Goal: Information Seeking & Learning: Understand process/instructions

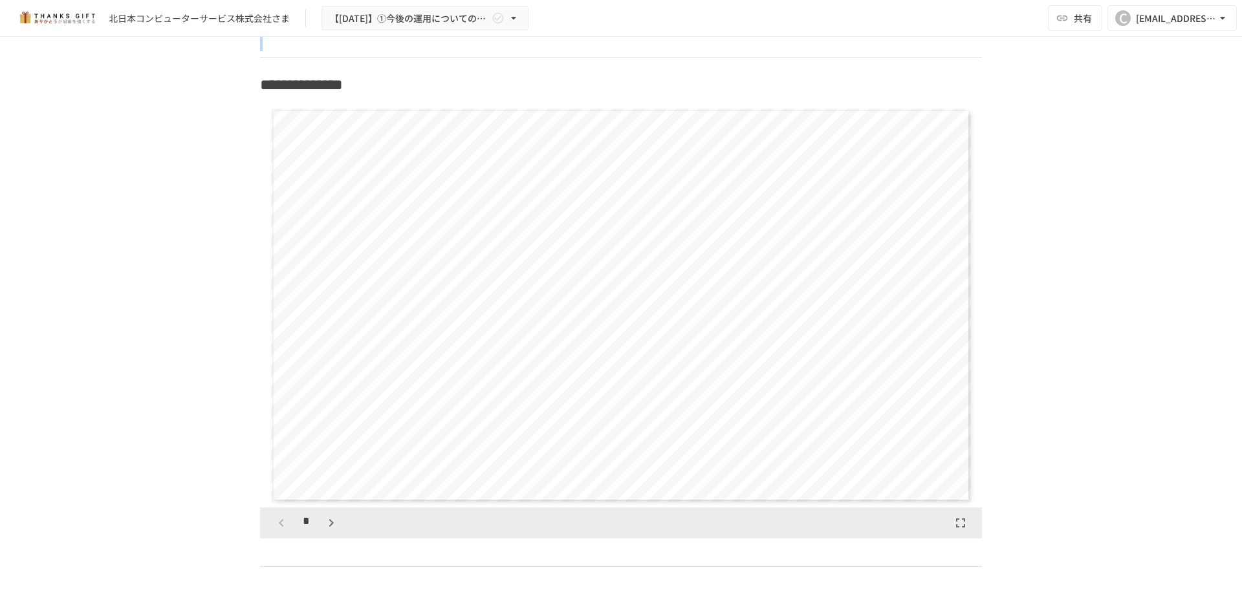
scroll to position [1219, 0]
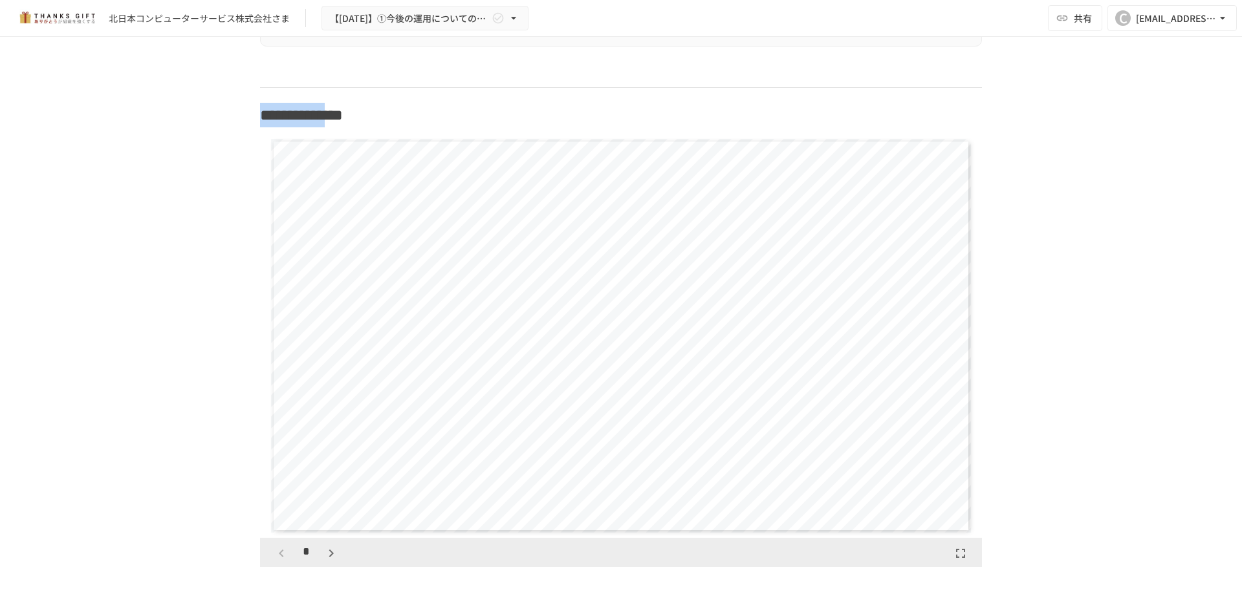
drag, startPoint x: 257, startPoint y: 48, endPoint x: 360, endPoint y: 120, distance: 125.3
drag, startPoint x: 354, startPoint y: 124, endPoint x: 793, endPoint y: 403, distance: 520.5
click at [793, 403] on div "**********" at bounding box center [621, 336] width 700 height 394
click at [788, 411] on div "**********" at bounding box center [621, 336] width 700 height 394
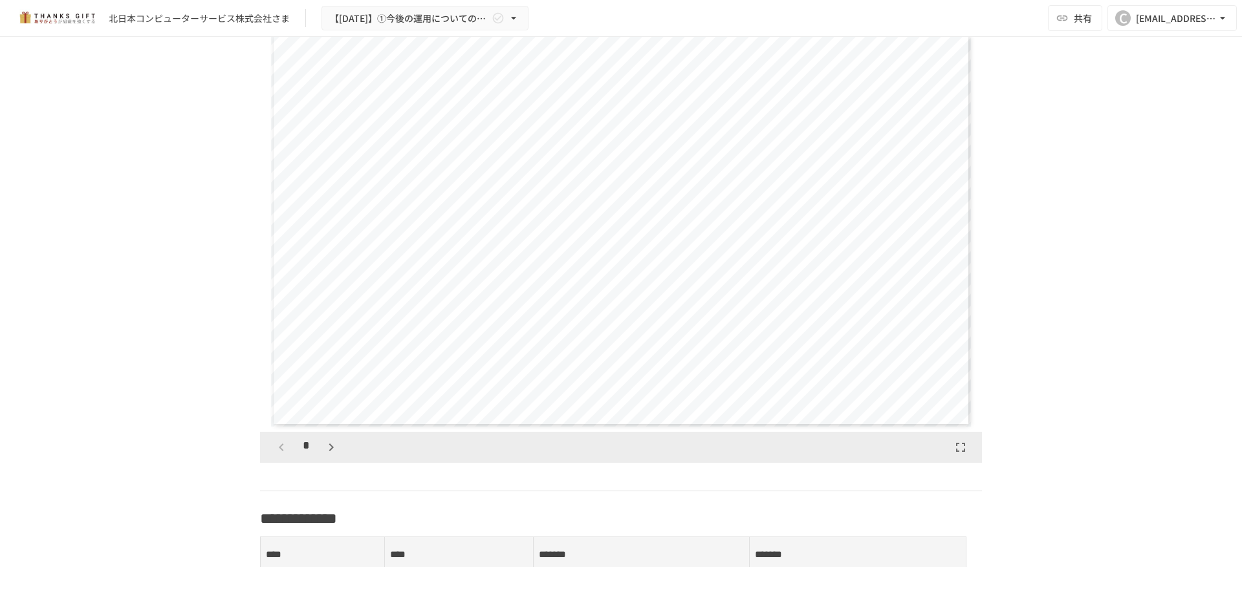
scroll to position [1478, 0]
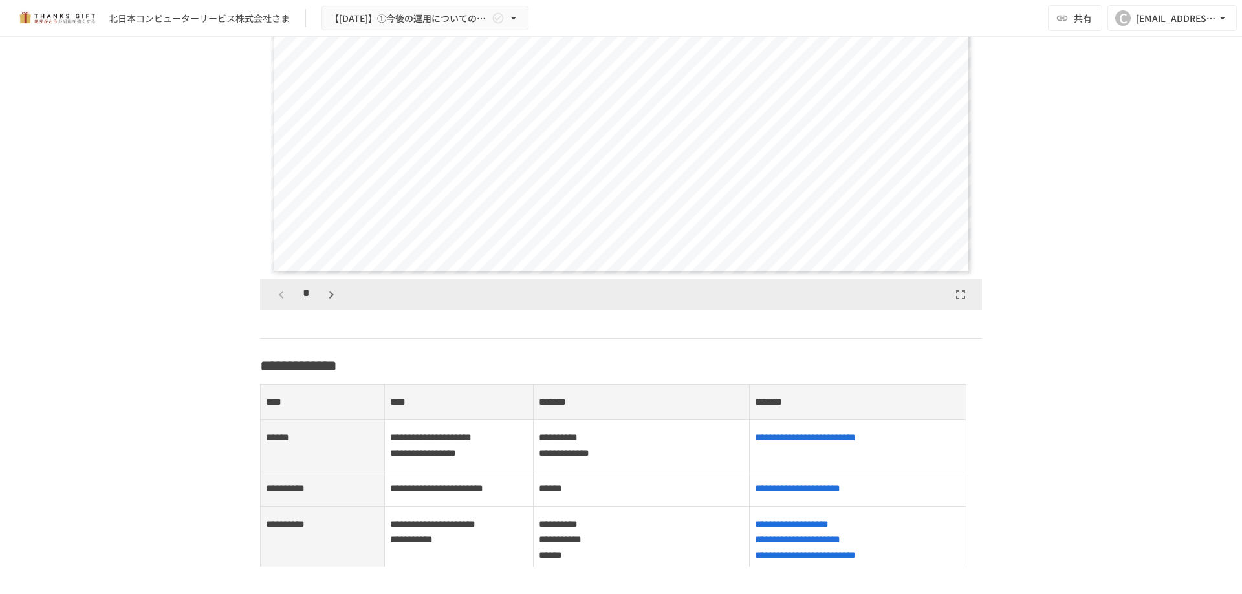
click at [323, 303] on icon "button" at bounding box center [331, 295] width 16 height 16
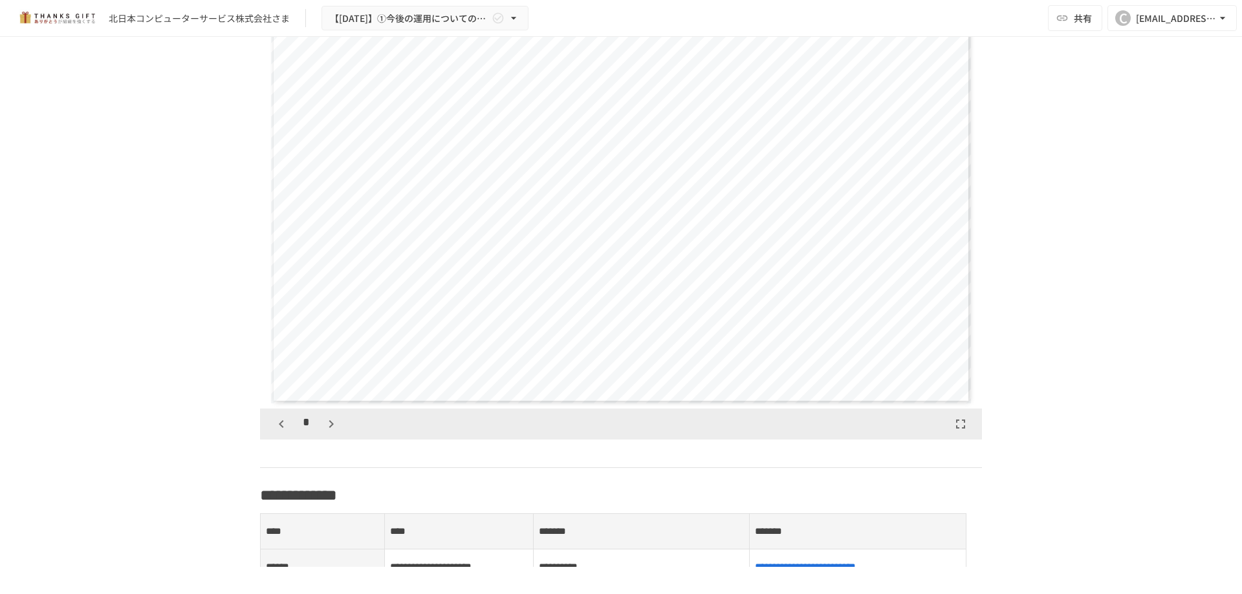
click at [330, 432] on icon "button" at bounding box center [331, 425] width 16 height 16
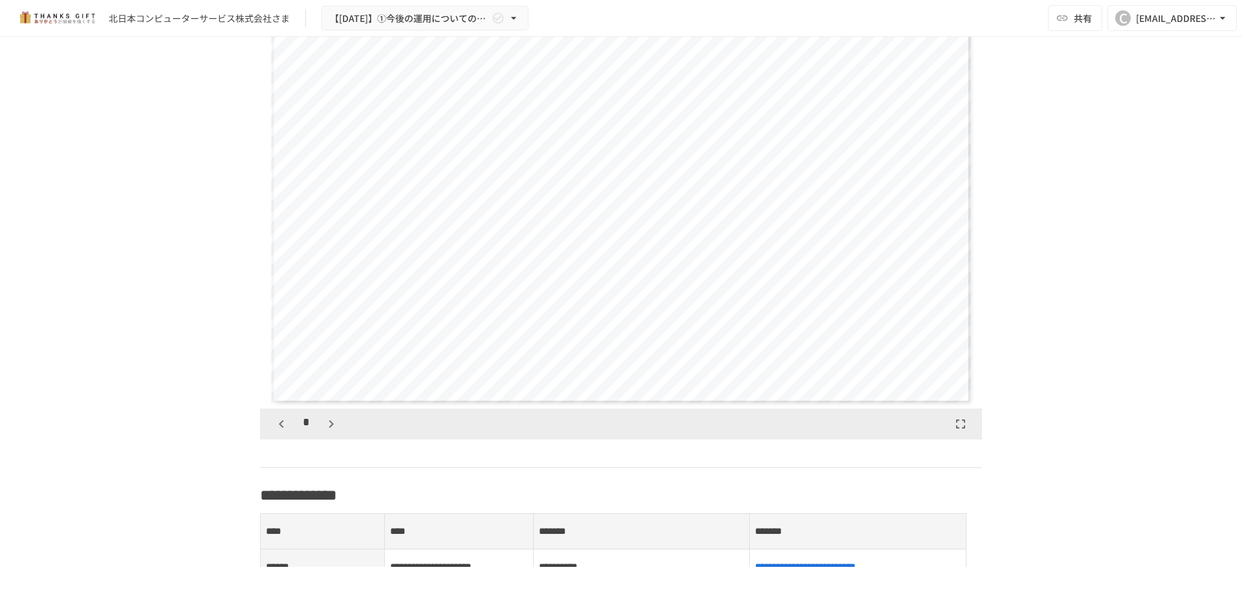
click at [277, 432] on icon "button" at bounding box center [282, 425] width 16 height 16
click at [334, 432] on icon "button" at bounding box center [331, 425] width 16 height 16
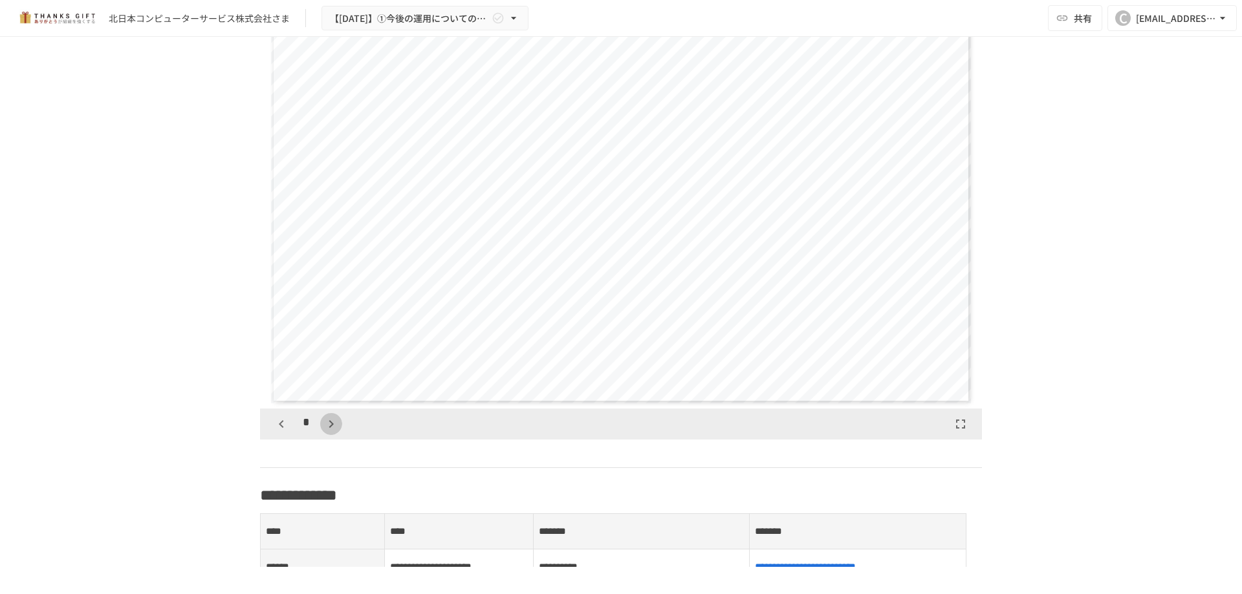
click at [334, 432] on icon "button" at bounding box center [331, 425] width 16 height 16
click at [332, 432] on icon "button" at bounding box center [331, 425] width 16 height 16
drag, startPoint x: 265, startPoint y: 442, endPoint x: 276, endPoint y: 443, distance: 11.0
click at [266, 440] on div "*" at bounding box center [621, 424] width 722 height 31
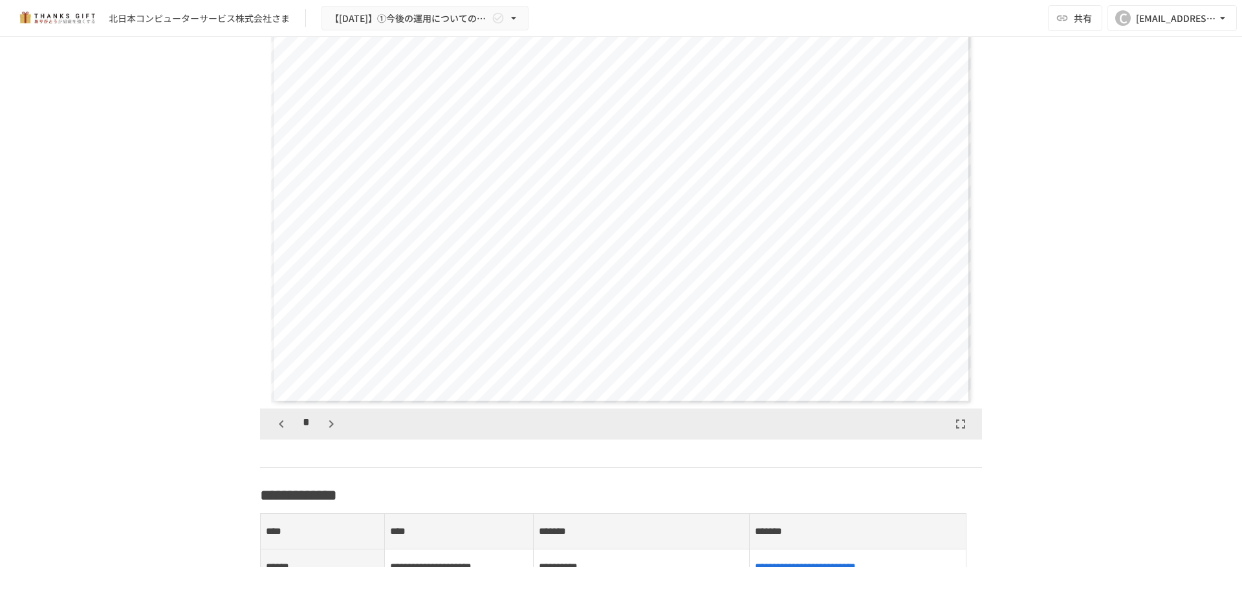
click at [281, 432] on icon "button" at bounding box center [282, 425] width 16 height 16
click at [331, 432] on icon "button" at bounding box center [331, 425] width 16 height 16
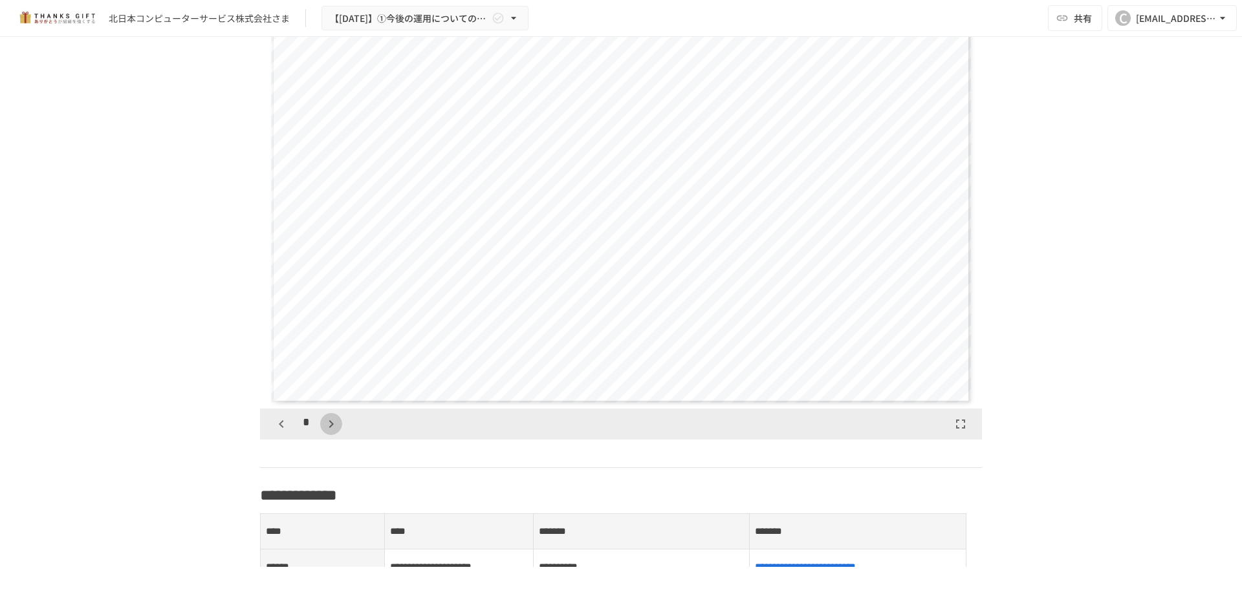
click at [334, 432] on icon "button" at bounding box center [331, 425] width 16 height 16
click at [334, 432] on icon "button" at bounding box center [338, 425] width 16 height 16
click at [336, 428] on icon "button" at bounding box center [338, 424] width 5 height 8
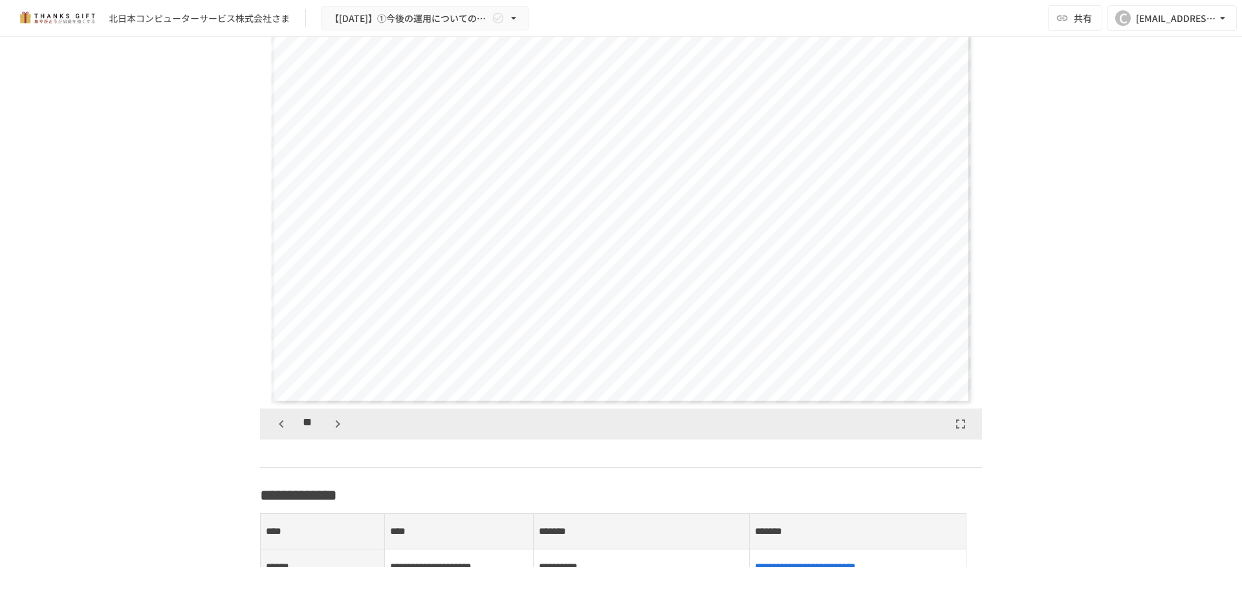
scroll to position [4850, 0]
click at [333, 430] on button "button" at bounding box center [338, 424] width 22 height 22
click at [331, 432] on icon "button" at bounding box center [338, 425] width 16 height 16
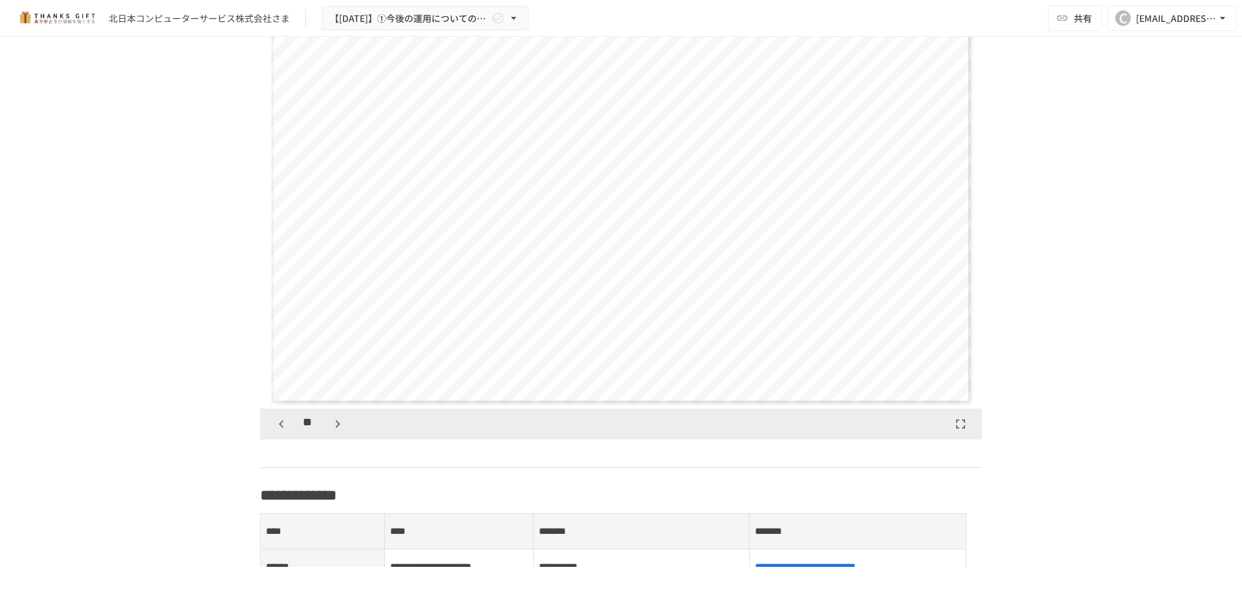
click at [331, 432] on icon "button" at bounding box center [338, 425] width 16 height 16
click at [285, 435] on button "button" at bounding box center [281, 424] width 22 height 22
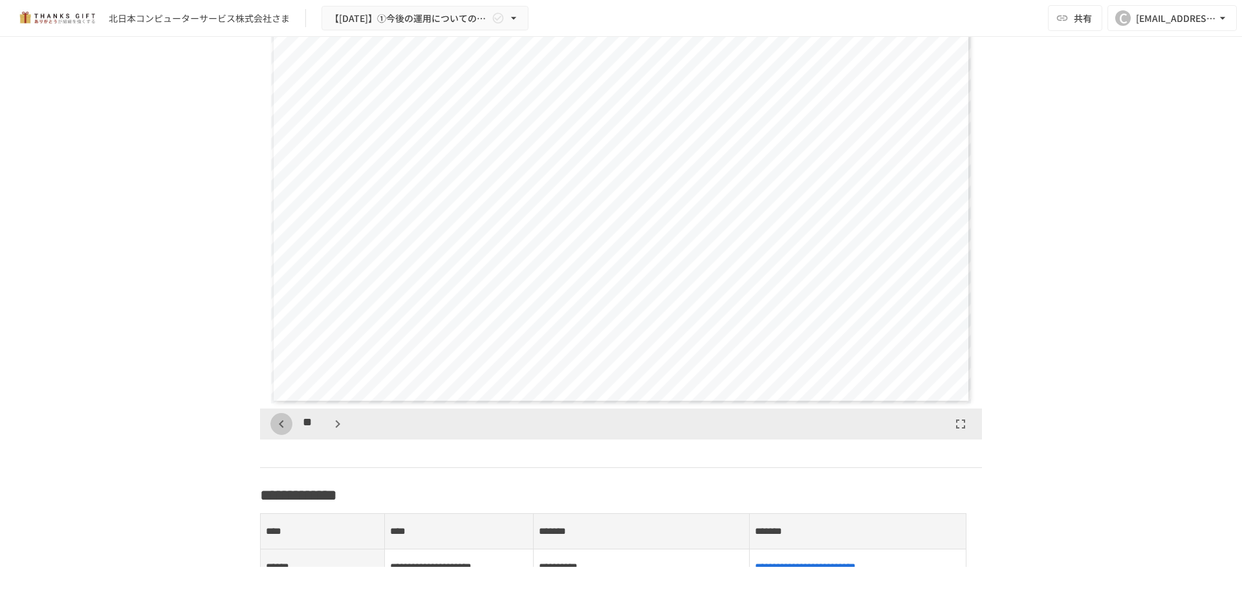
scroll to position [5254, 0]
click at [285, 435] on button "button" at bounding box center [281, 424] width 22 height 22
click at [330, 432] on icon "button" at bounding box center [338, 425] width 16 height 16
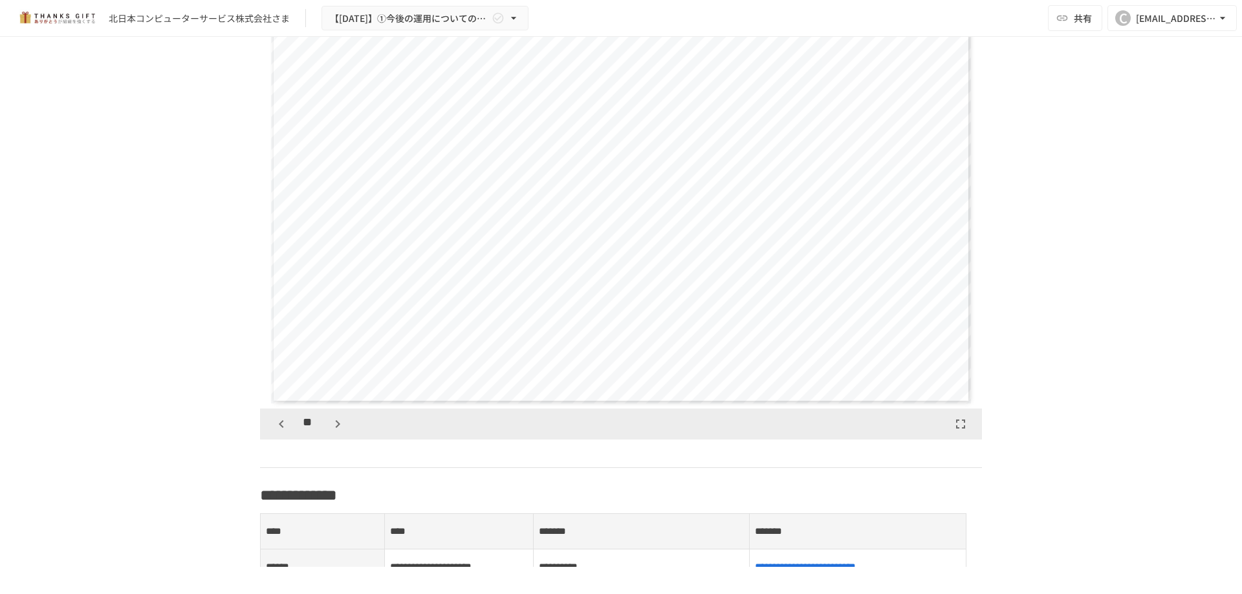
scroll to position [5658, 0]
click at [330, 432] on icon "button" at bounding box center [338, 425] width 16 height 16
click at [286, 435] on button "button" at bounding box center [281, 424] width 22 height 22
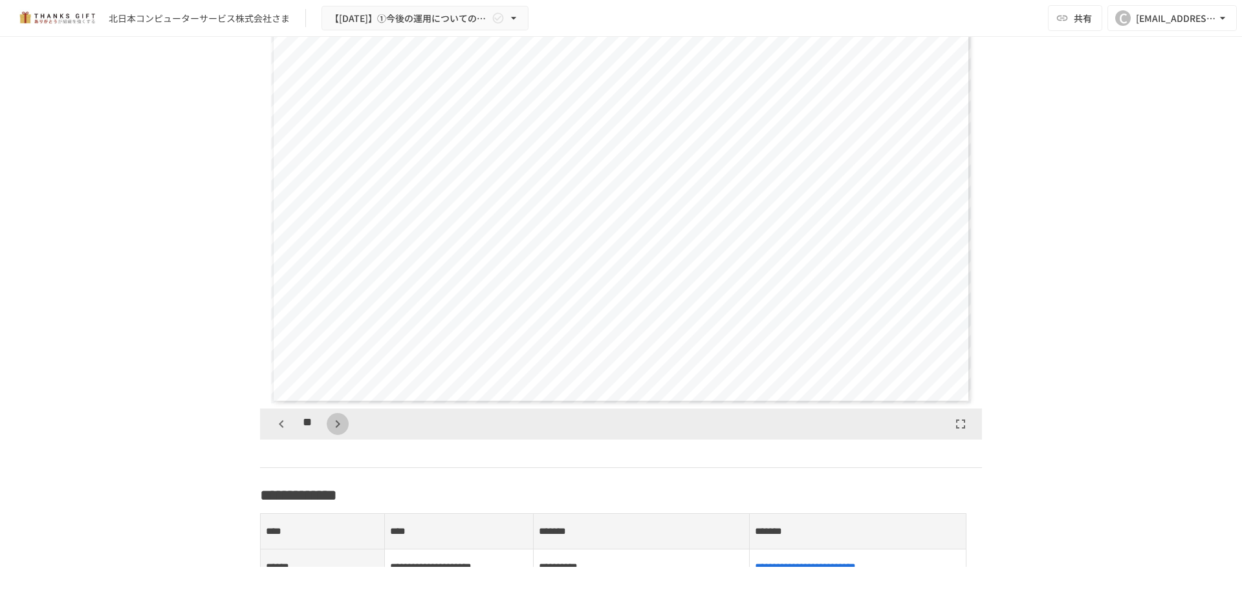
click at [334, 432] on icon "button" at bounding box center [338, 425] width 16 height 16
click at [332, 432] on icon "button" at bounding box center [338, 425] width 16 height 16
click at [335, 432] on icon "button" at bounding box center [338, 425] width 16 height 16
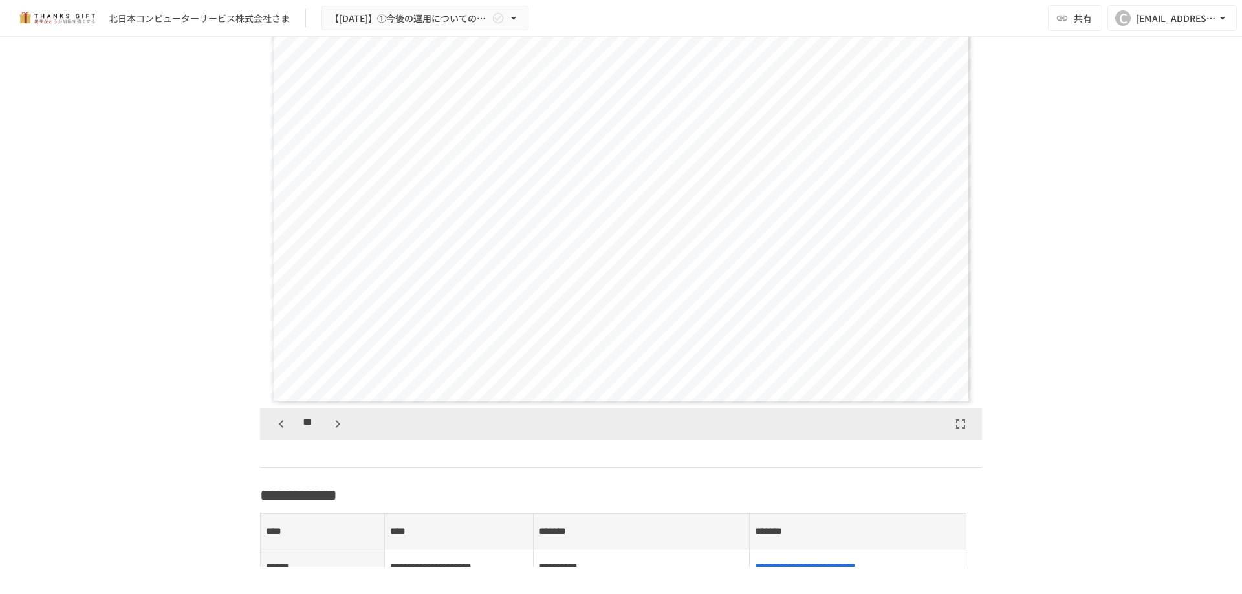
scroll to position [6871, 0]
click at [344, 439] on div "**" at bounding box center [621, 424] width 722 height 31
click at [337, 432] on icon "button" at bounding box center [338, 425] width 16 height 16
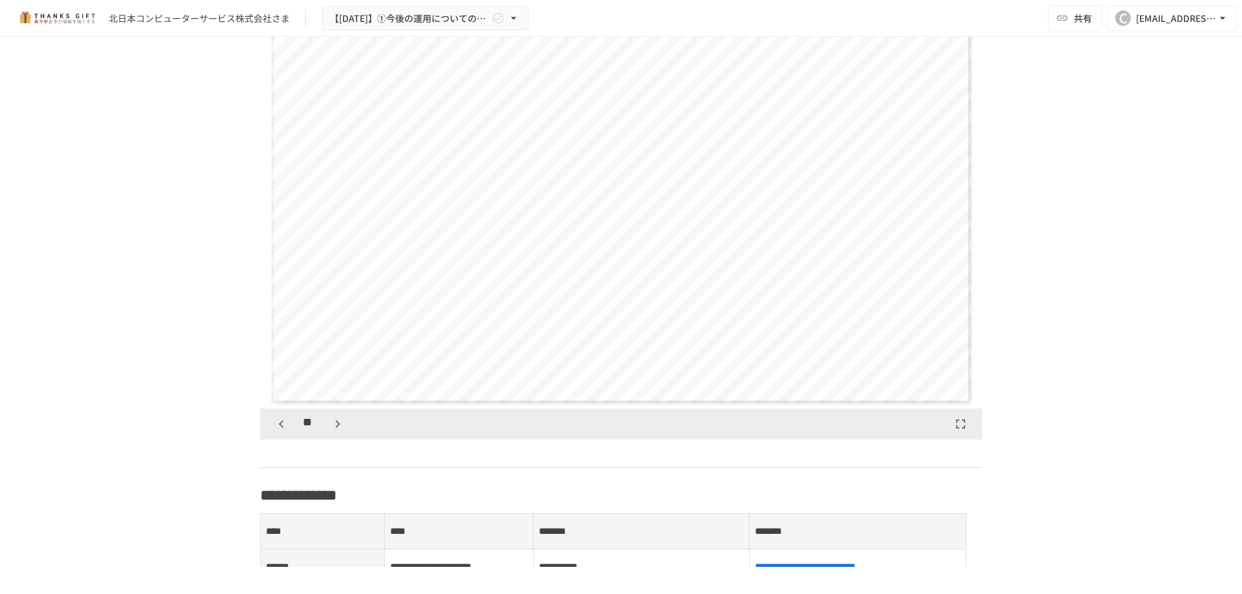
scroll to position [7680, 0]
click at [337, 432] on icon "button" at bounding box center [338, 425] width 16 height 16
click at [274, 432] on icon "button" at bounding box center [282, 425] width 16 height 16
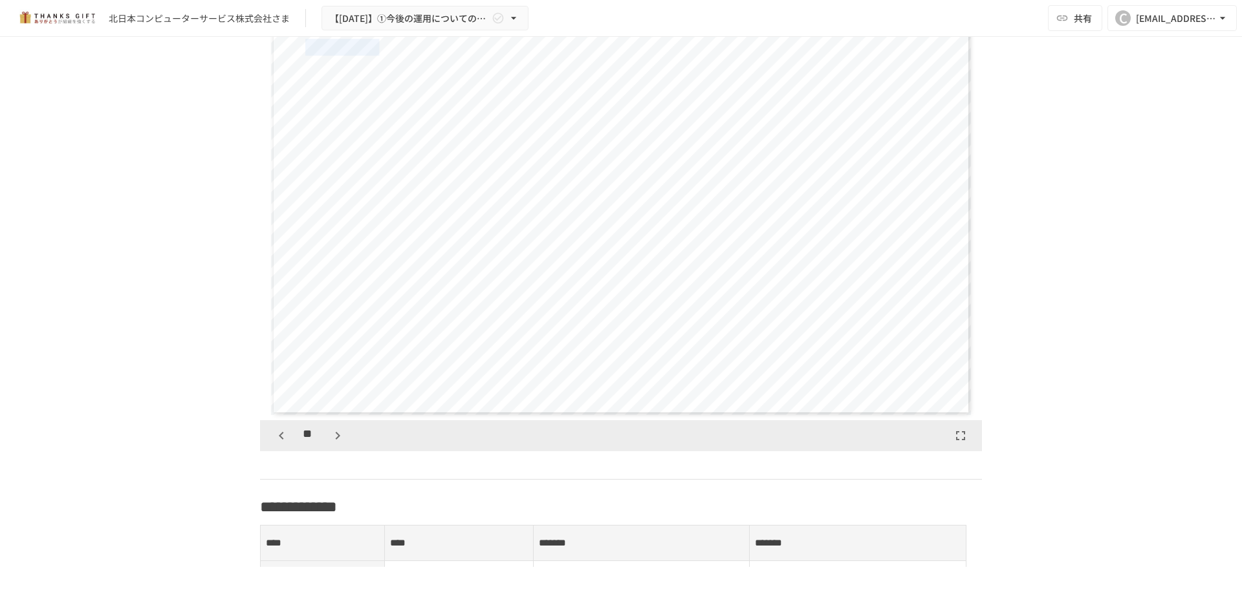
drag, startPoint x: 306, startPoint y: 47, endPoint x: 414, endPoint y: 60, distance: 108.8
click at [414, 60] on div "**********" at bounding box center [621, 218] width 700 height 394
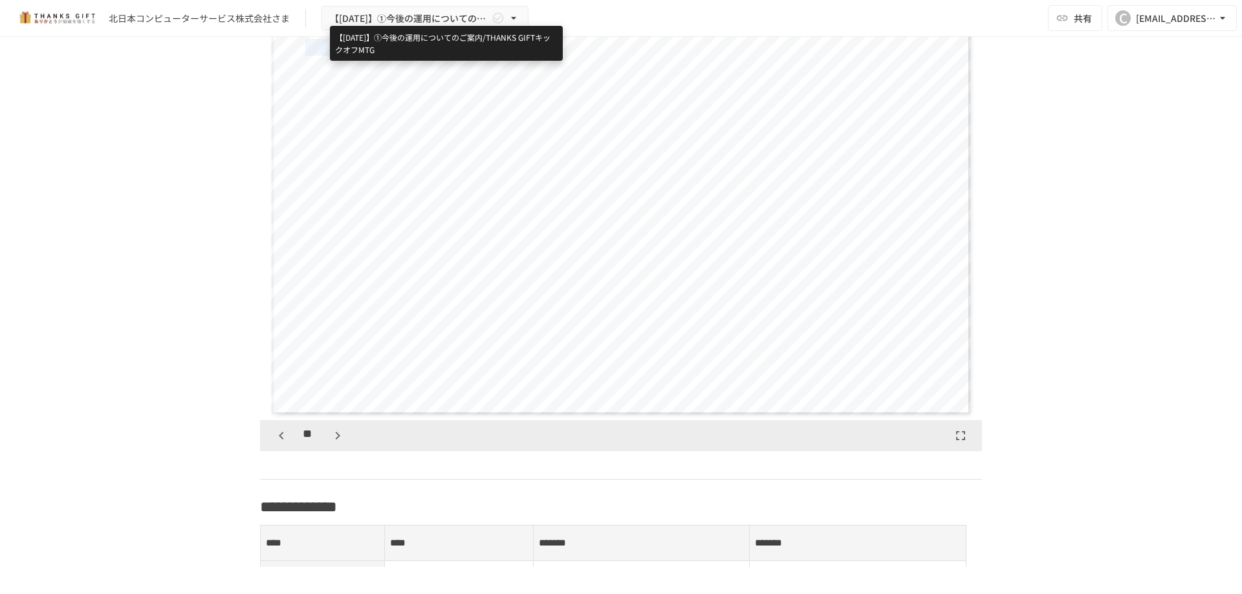
copy span "**********"
